Goal: Task Accomplishment & Management: Manage account settings

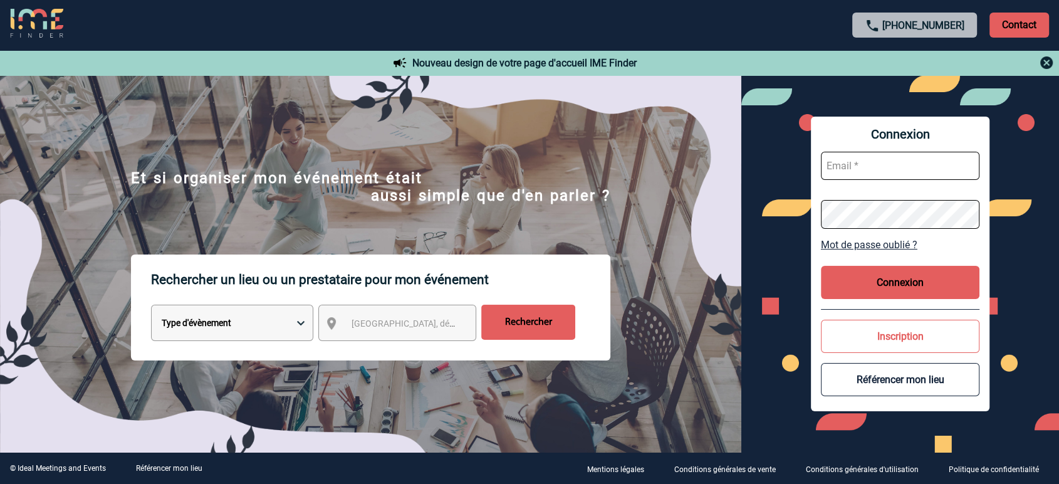
type input "partenariats@ime-groupe.com"
click at [885, 278] on button "Connexion" at bounding box center [900, 282] width 159 height 33
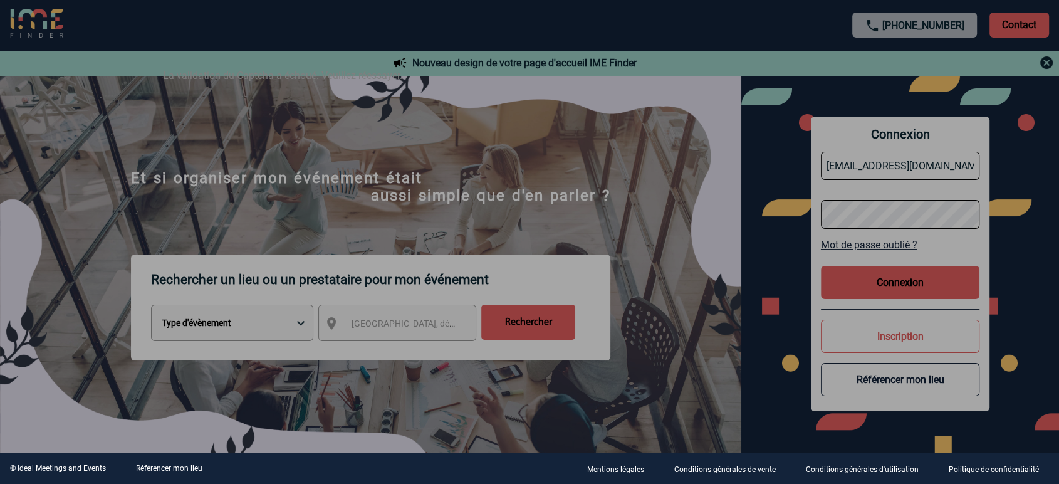
click at [879, 254] on div at bounding box center [529, 242] width 1059 height 484
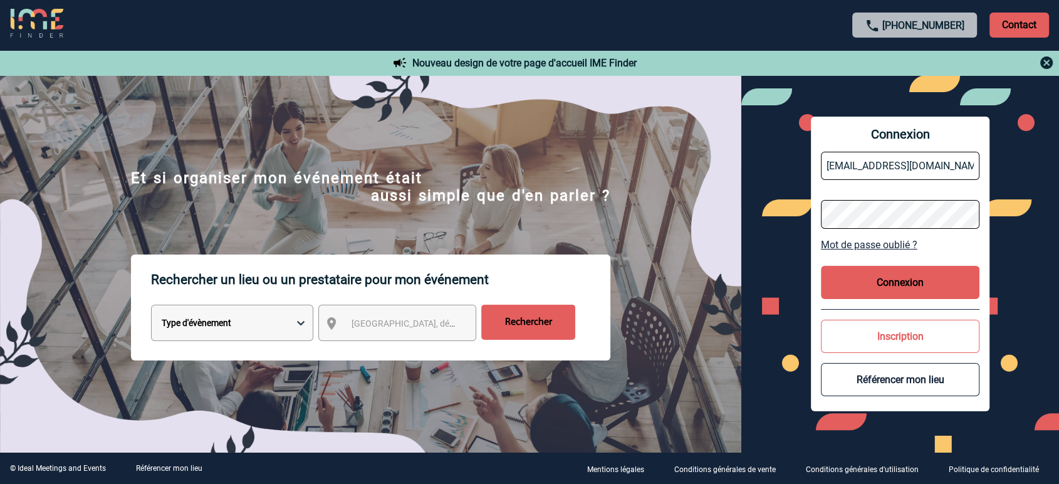
click at [888, 285] on button "Connexion" at bounding box center [900, 282] width 159 height 33
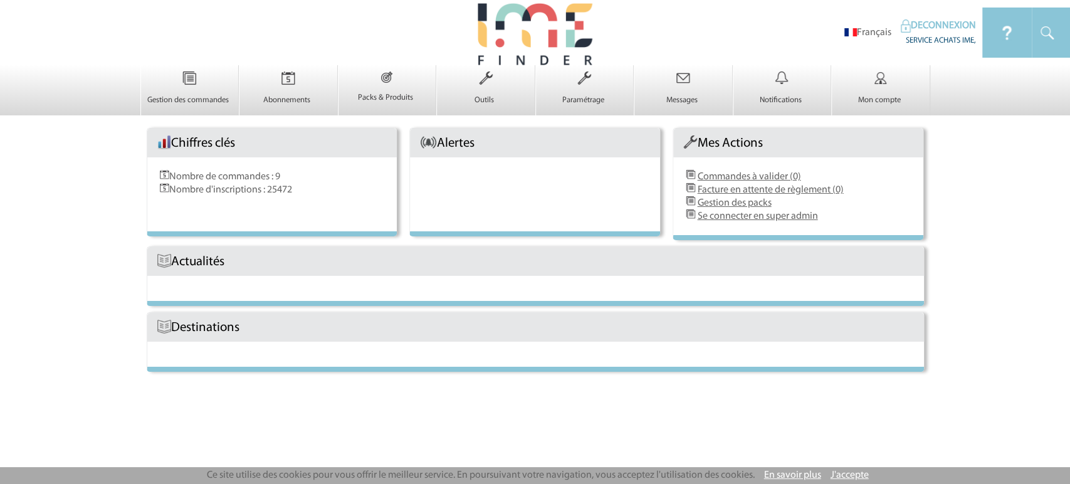
drag, startPoint x: 285, startPoint y: 97, endPoint x: 300, endPoint y: 117, distance: 25.6
click at [285, 97] on p "Abonnements" at bounding box center [286, 100] width 95 height 10
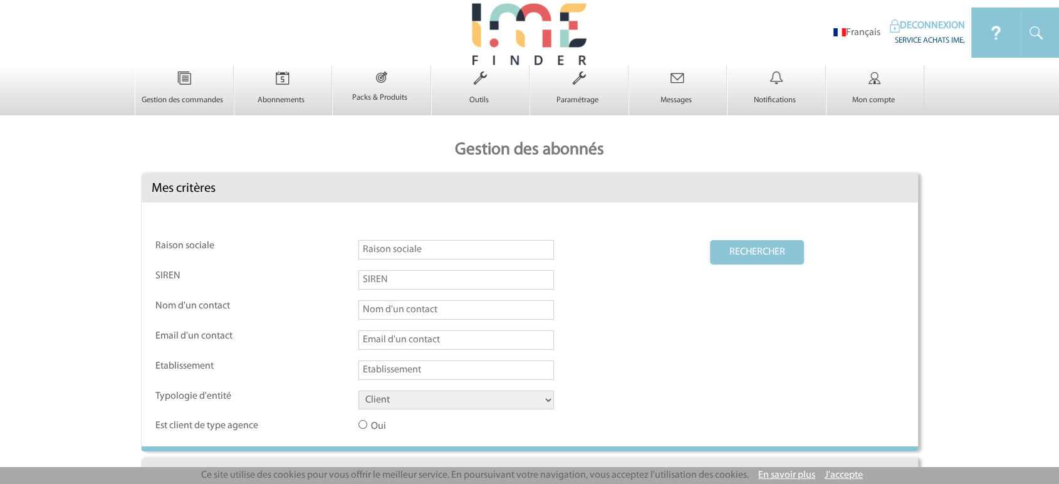
click at [384, 251] on input "text" at bounding box center [457, 249] width 196 height 19
paste input "Overland"
type input "Overland"
click at [389, 397] on select "Client Fournisseur Agence Promoteur Genius Backoffice" at bounding box center [457, 400] width 196 height 19
select select "FOURNISSEUR"
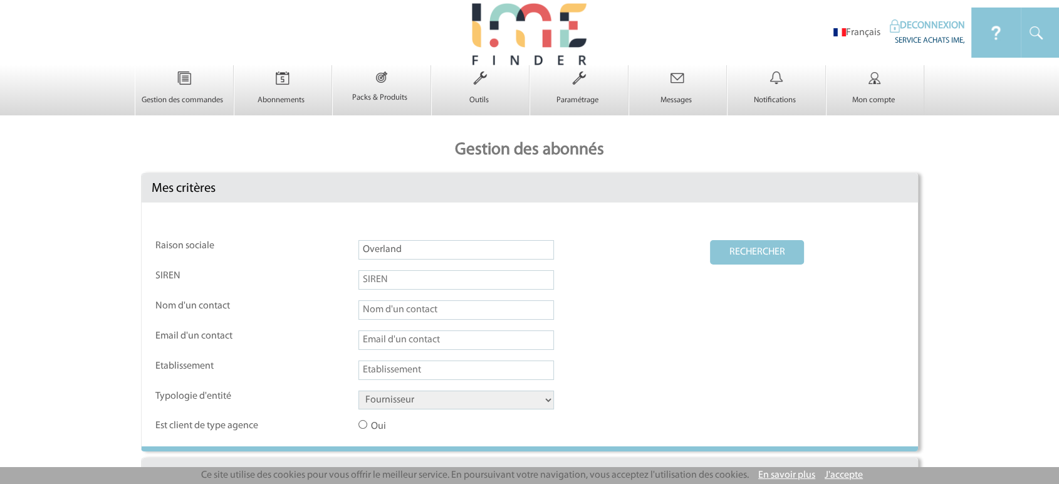
click at [359, 392] on select "Client Fournisseur Agence Promoteur Genius Backoffice" at bounding box center [457, 400] width 196 height 19
click at [746, 258] on button "RECHERCHER" at bounding box center [757, 252] width 94 height 24
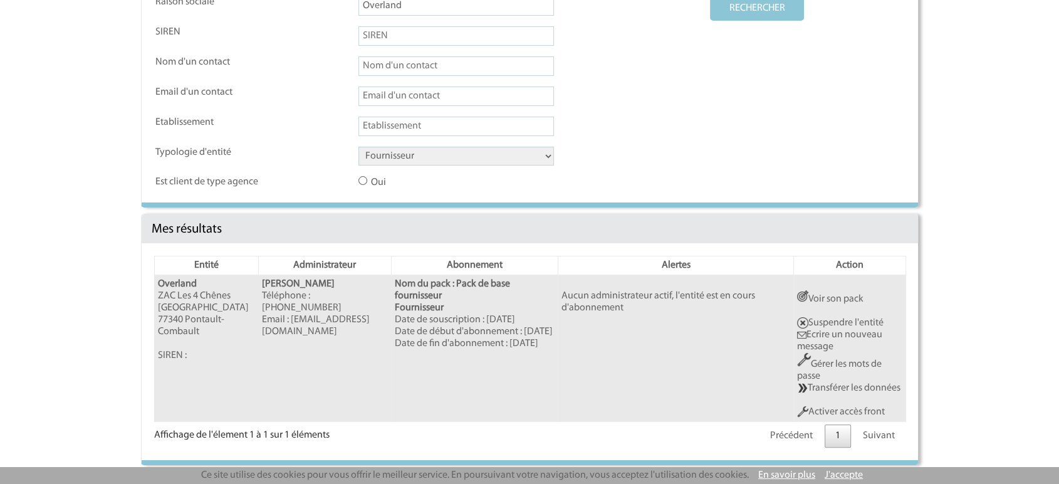
scroll to position [261, 0]
click at [840, 407] on link "Activer accès front" at bounding box center [841, 412] width 88 height 10
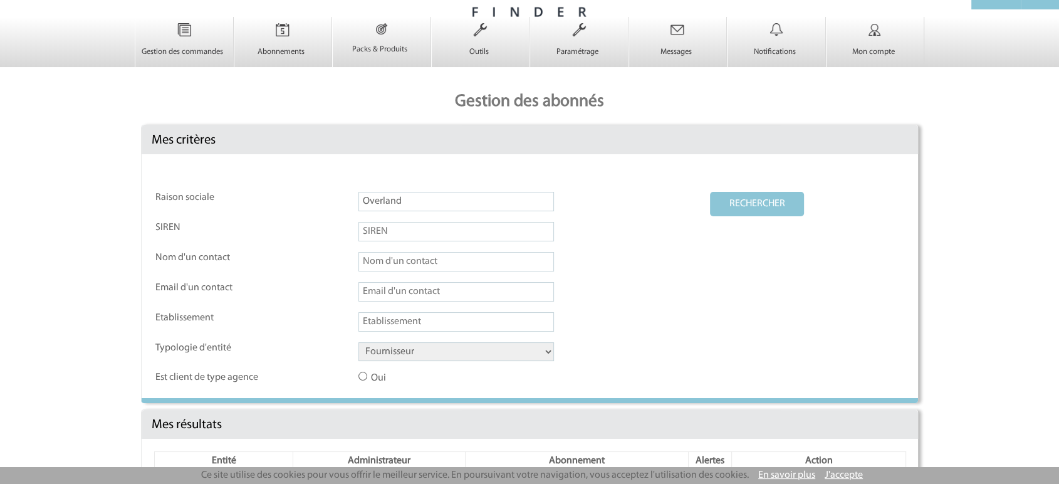
scroll to position [0, 0]
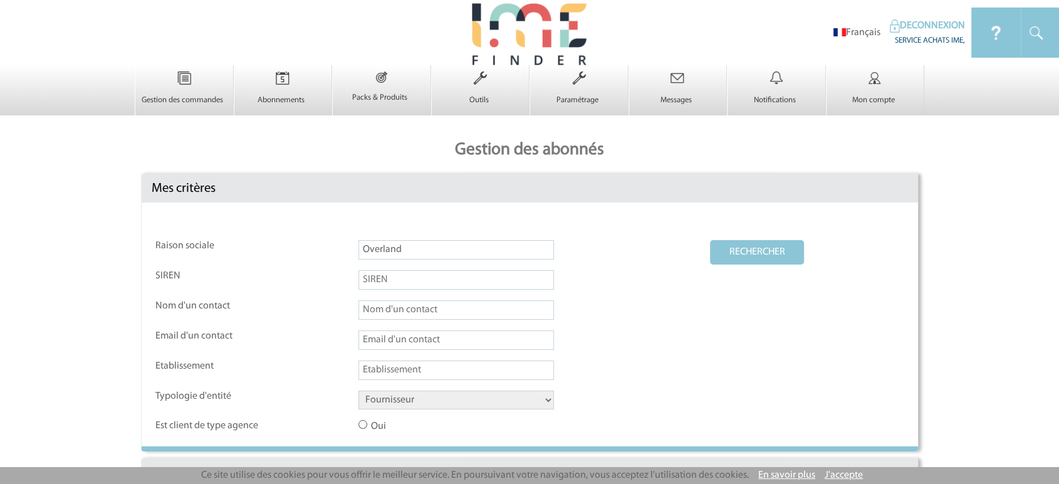
click at [33, 207] on body "Français DECONNEXION SERVICE ACHATS IME, 0" at bounding box center [529, 242] width 1059 height 484
